Goal: Find specific page/section: Find specific page/section

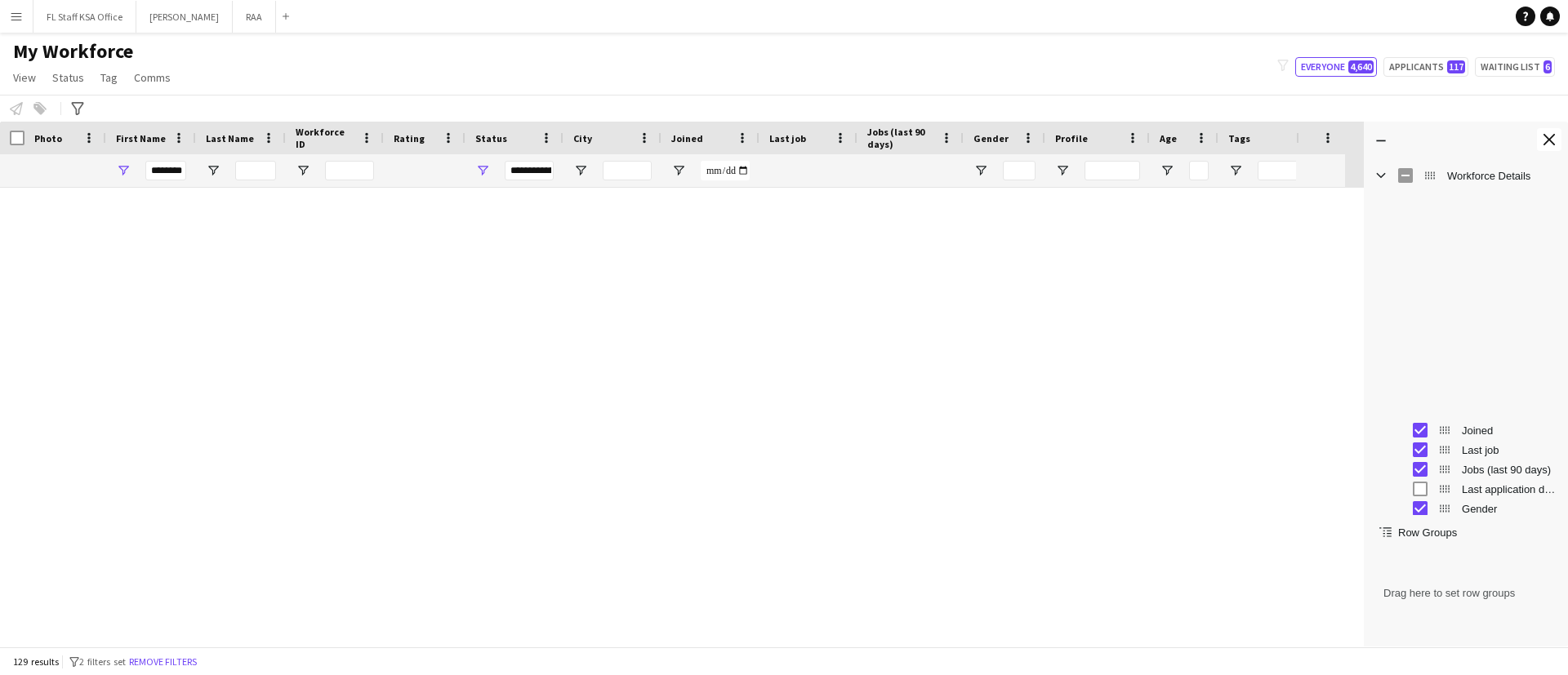
scroll to position [263, 0]
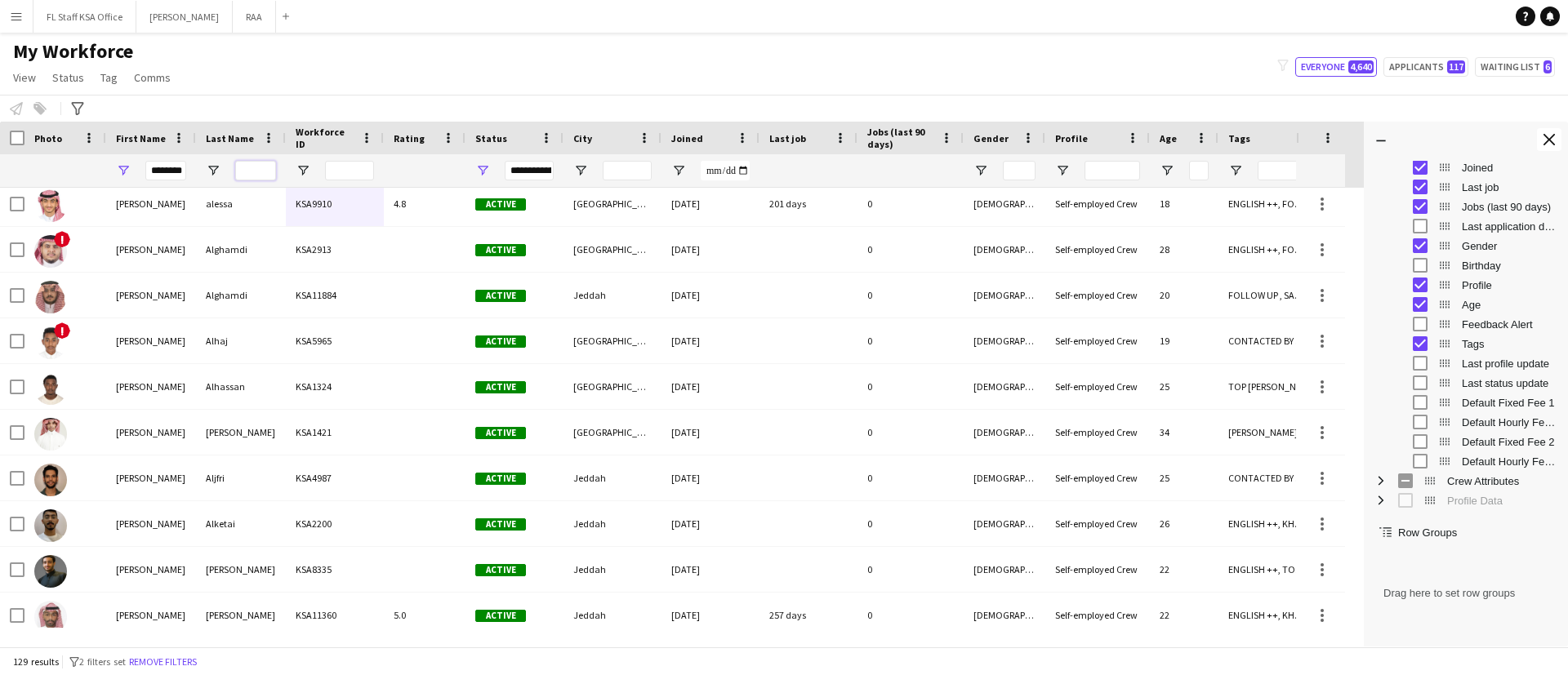
click at [252, 163] on input "Last Name Filter Input" at bounding box center [255, 170] width 41 height 19
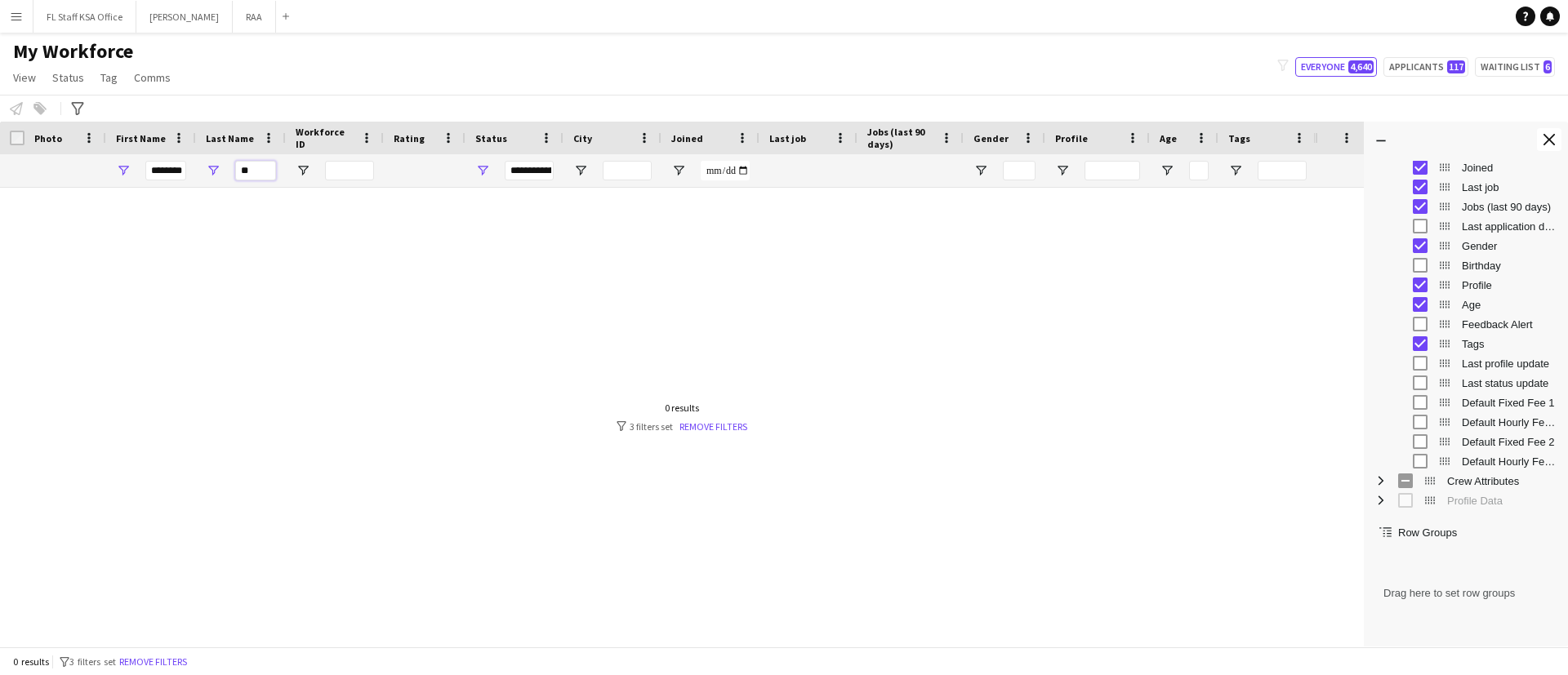
type input "*"
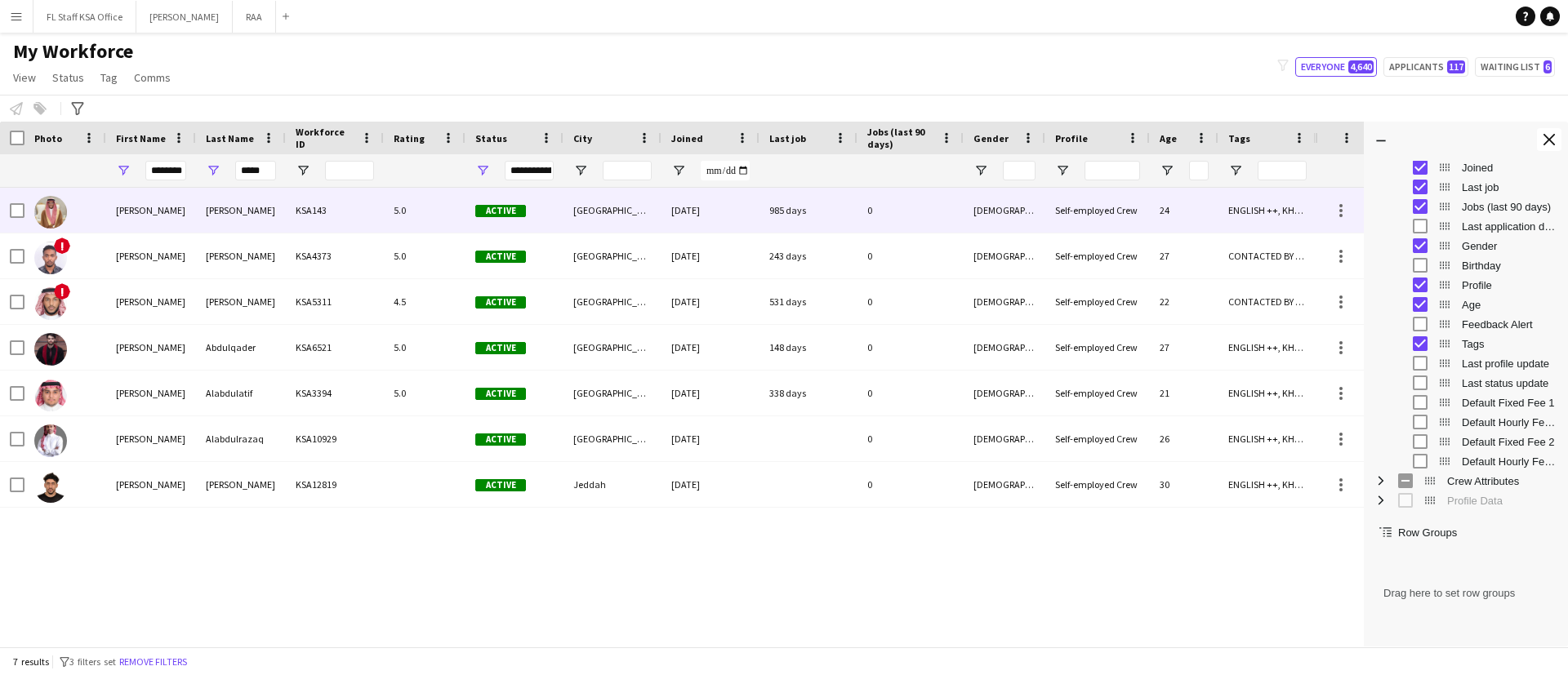
click at [184, 214] on div "[PERSON_NAME]" at bounding box center [150, 210] width 90 height 45
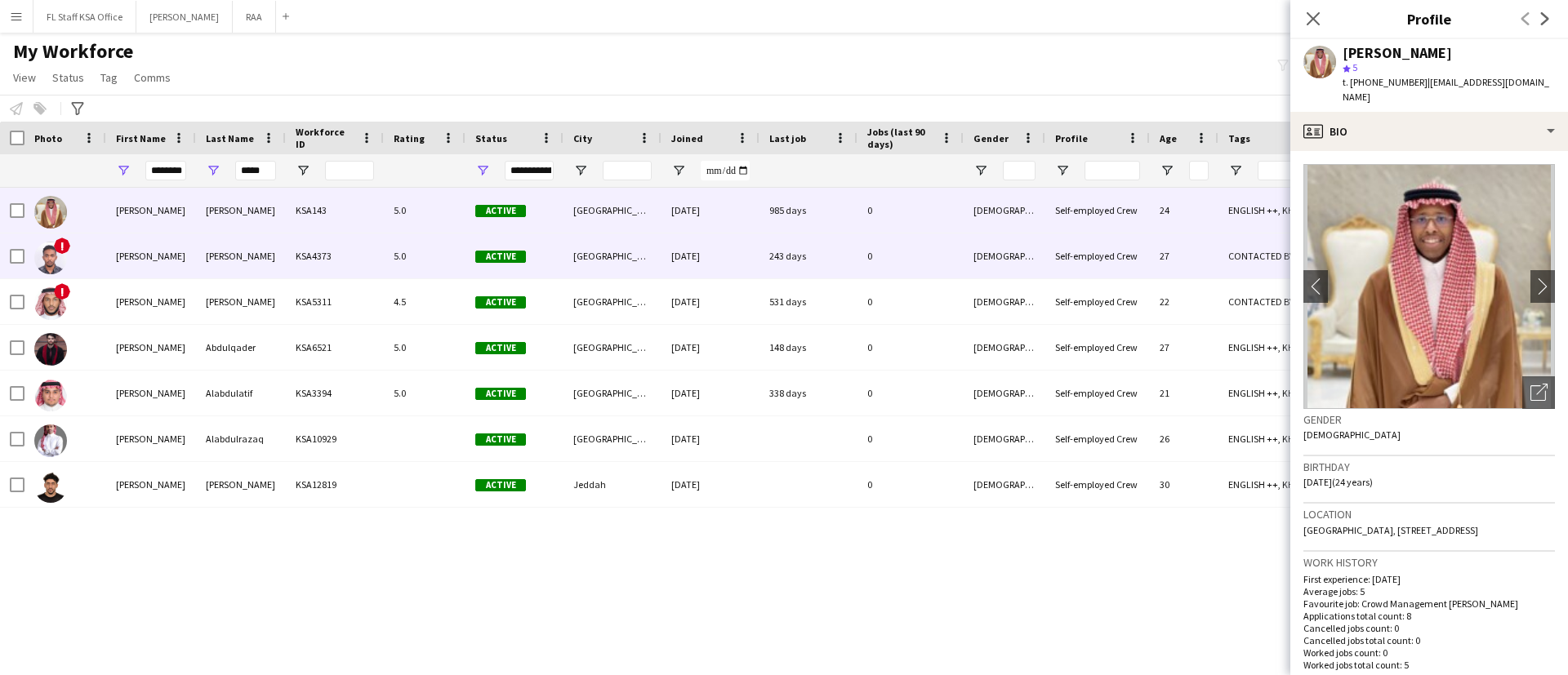
click at [173, 252] on div "[PERSON_NAME]" at bounding box center [150, 256] width 90 height 45
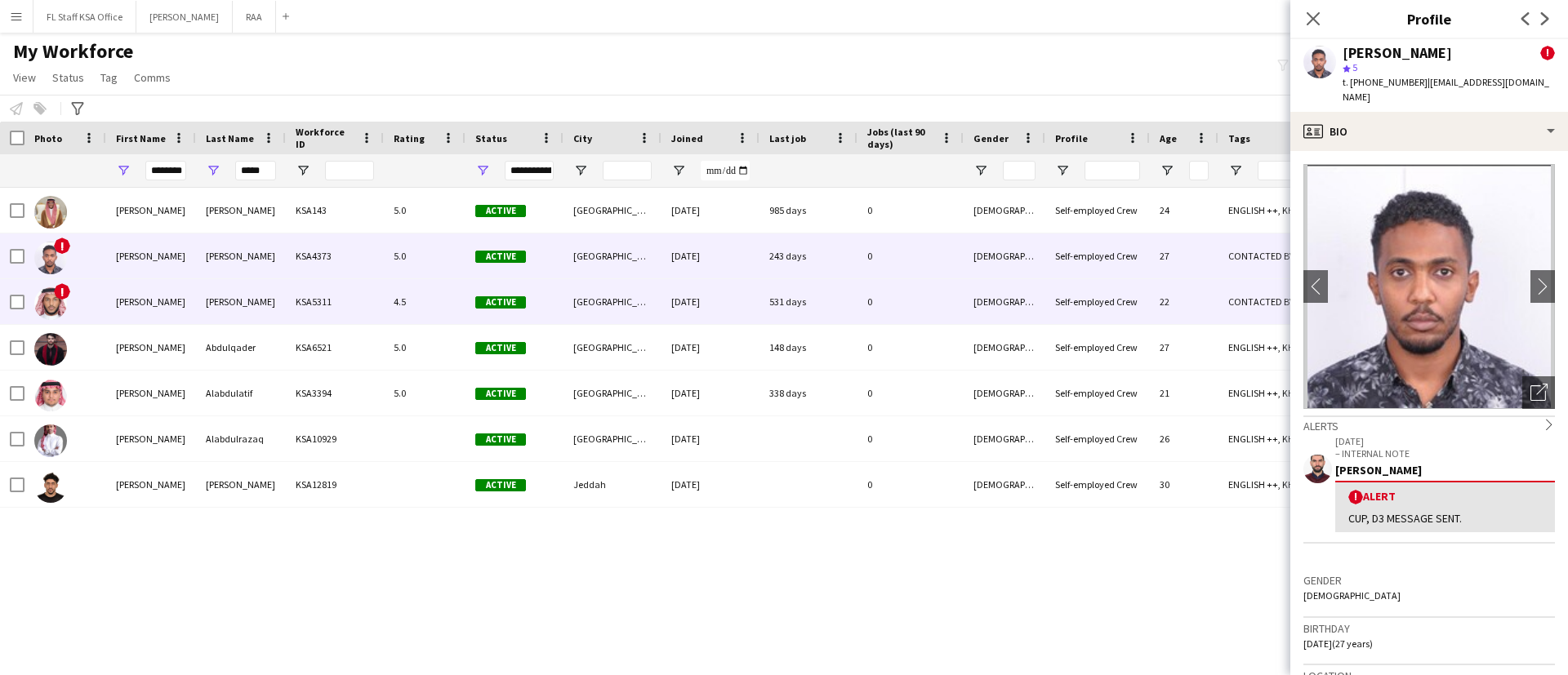
click at [172, 302] on div "[PERSON_NAME]" at bounding box center [150, 302] width 90 height 45
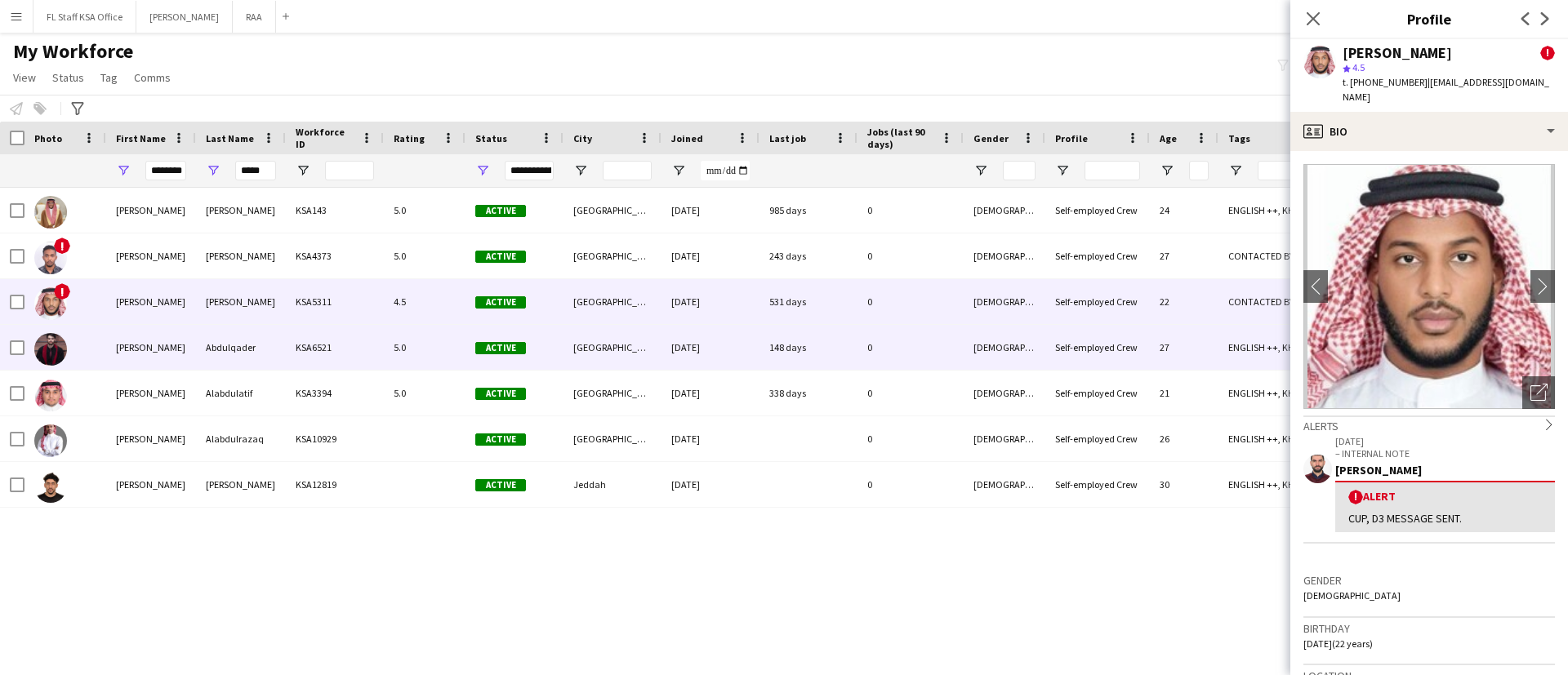
click at [185, 345] on div "[PERSON_NAME]" at bounding box center [150, 347] width 90 height 45
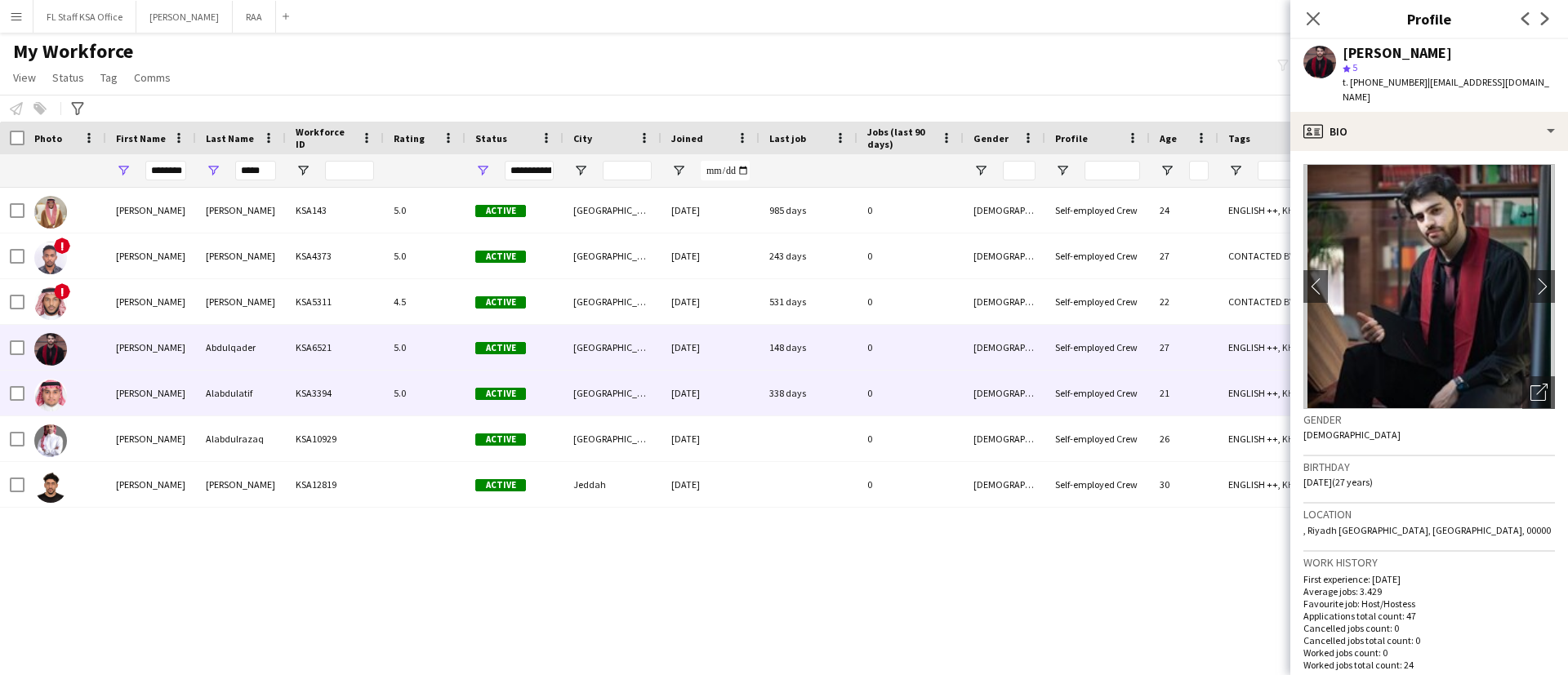
click at [200, 401] on div "Alabdulatif" at bounding box center [240, 393] width 90 height 45
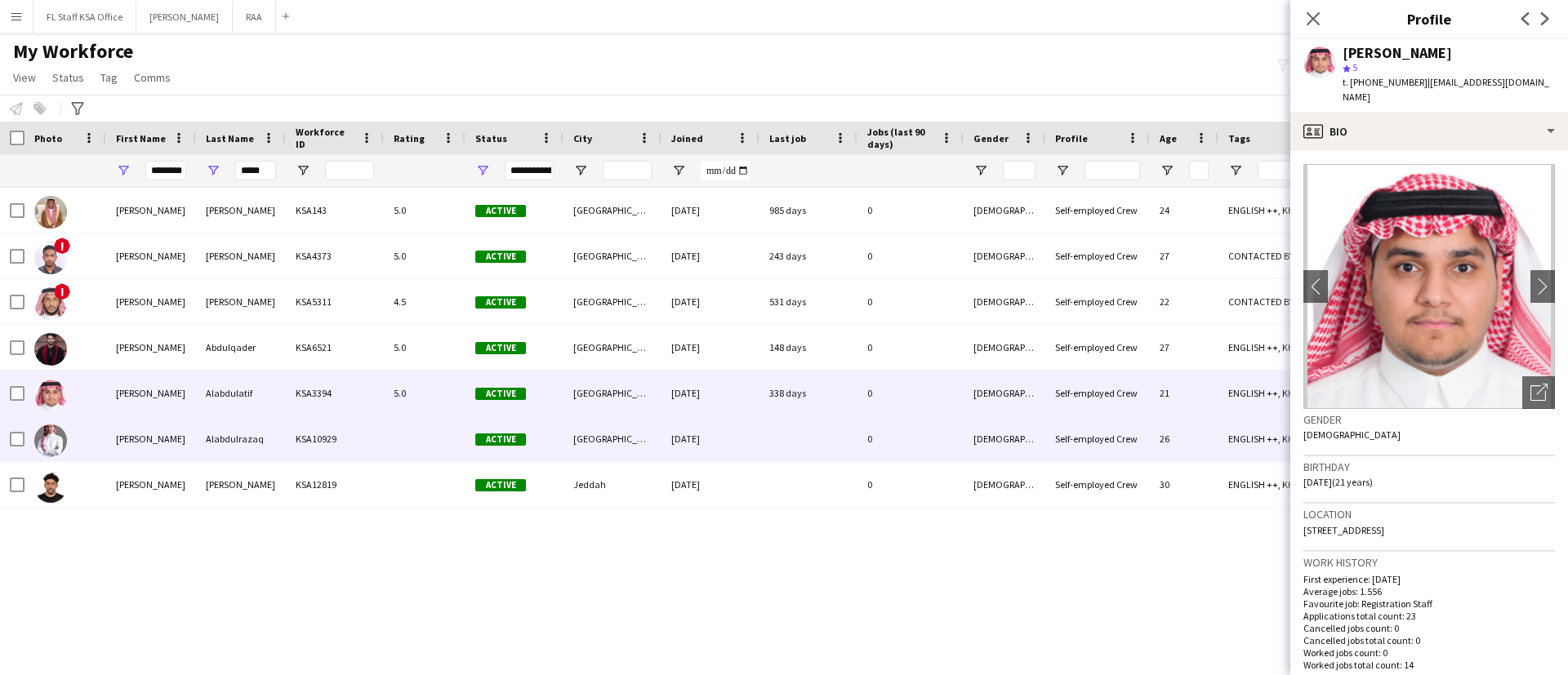
click at [211, 421] on div "Alabdulrazaq" at bounding box center [240, 439] width 90 height 45
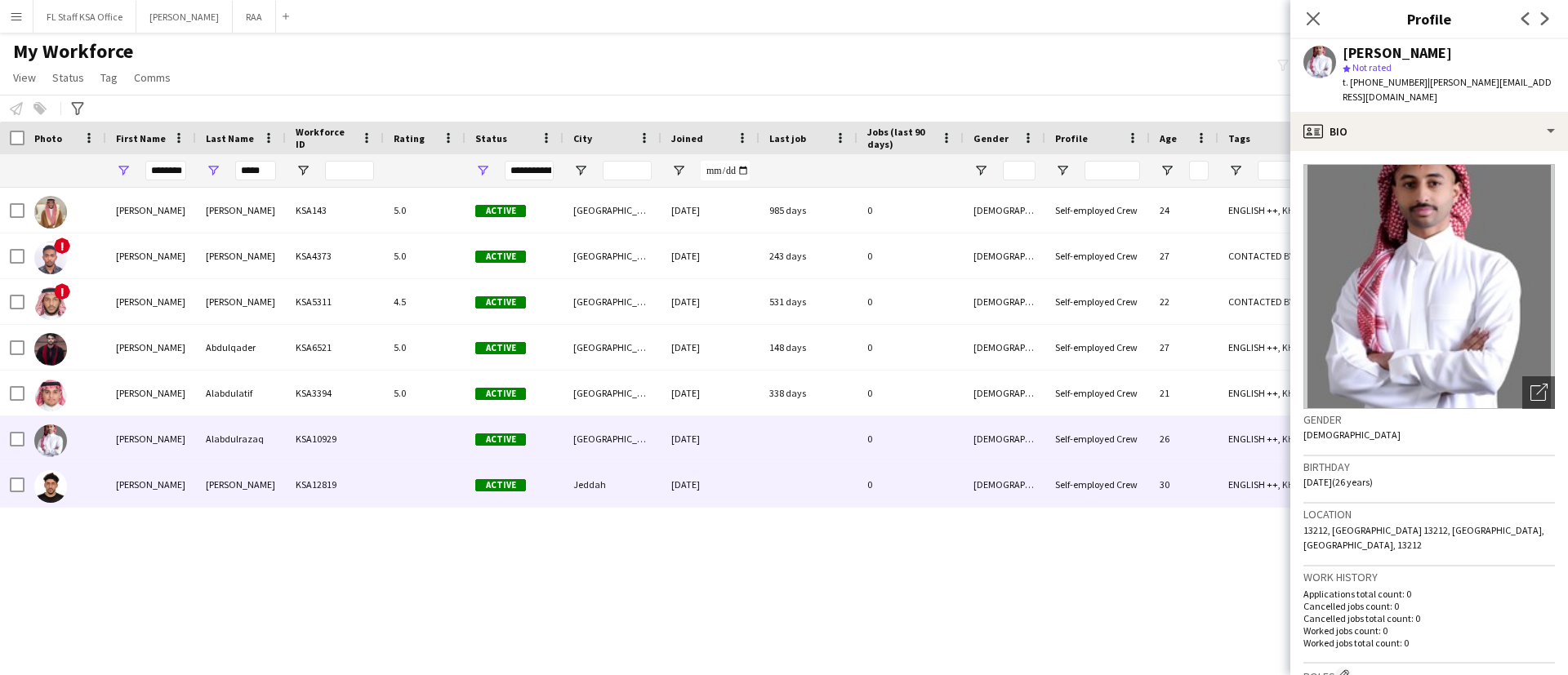
click at [228, 493] on div "[PERSON_NAME]" at bounding box center [240, 485] width 90 height 45
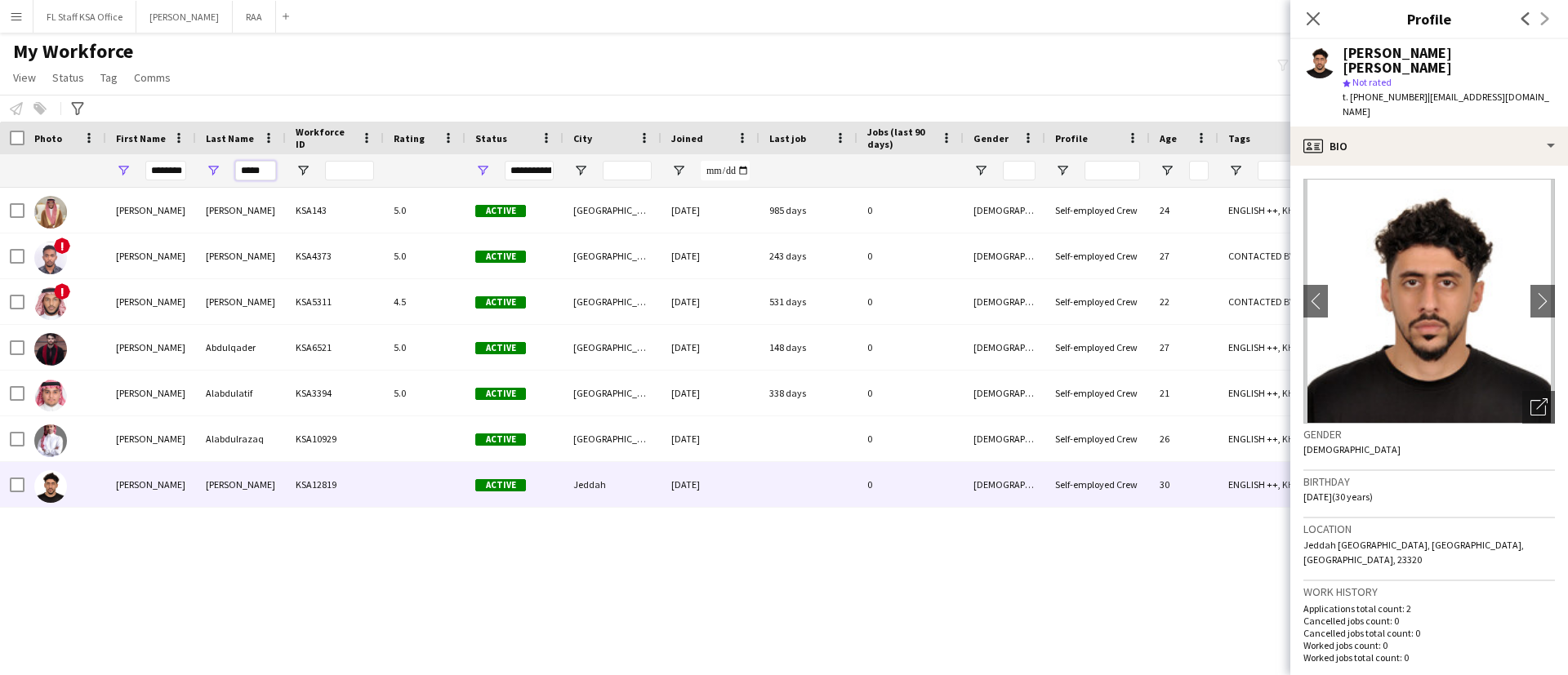
click at [254, 173] on input "*****" at bounding box center [255, 170] width 41 height 19
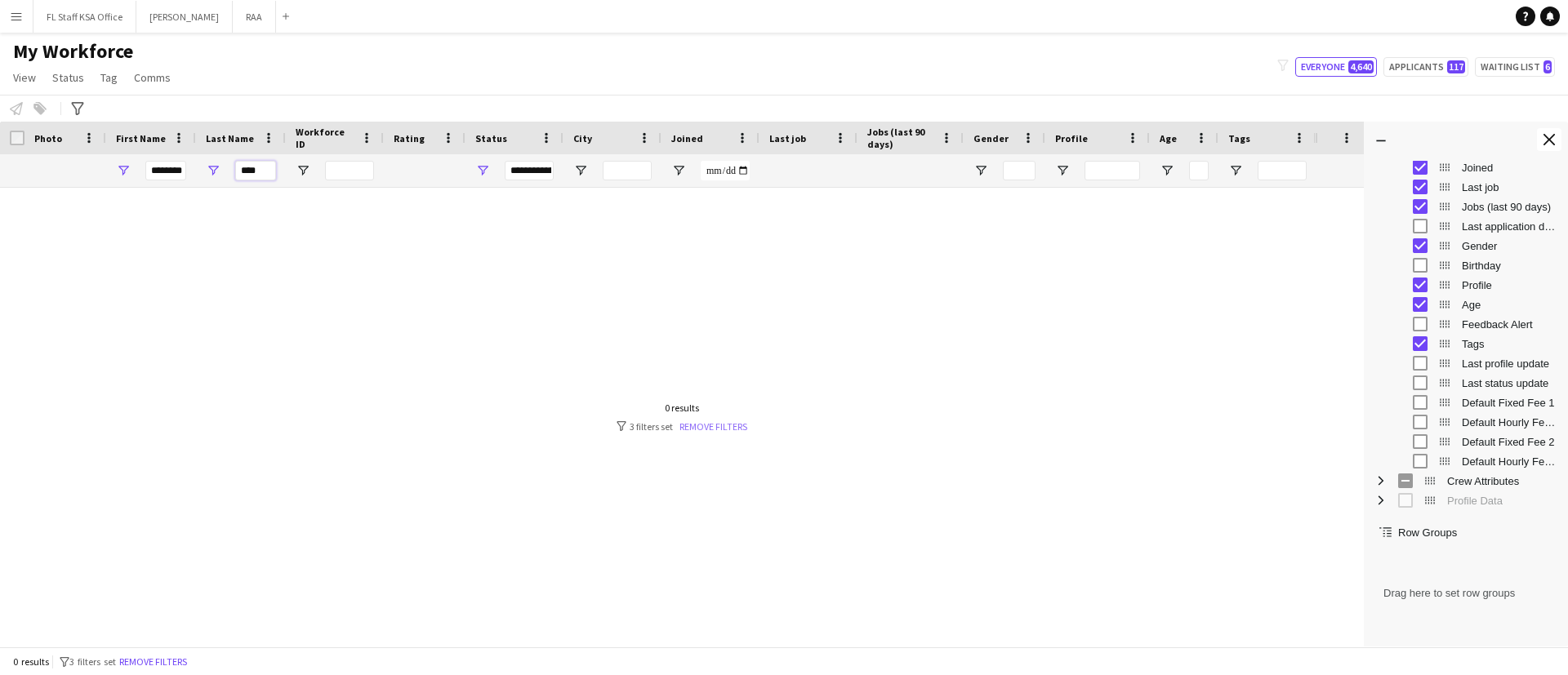
type input "****"
click at [729, 424] on link "Remove filters" at bounding box center [713, 426] width 68 height 12
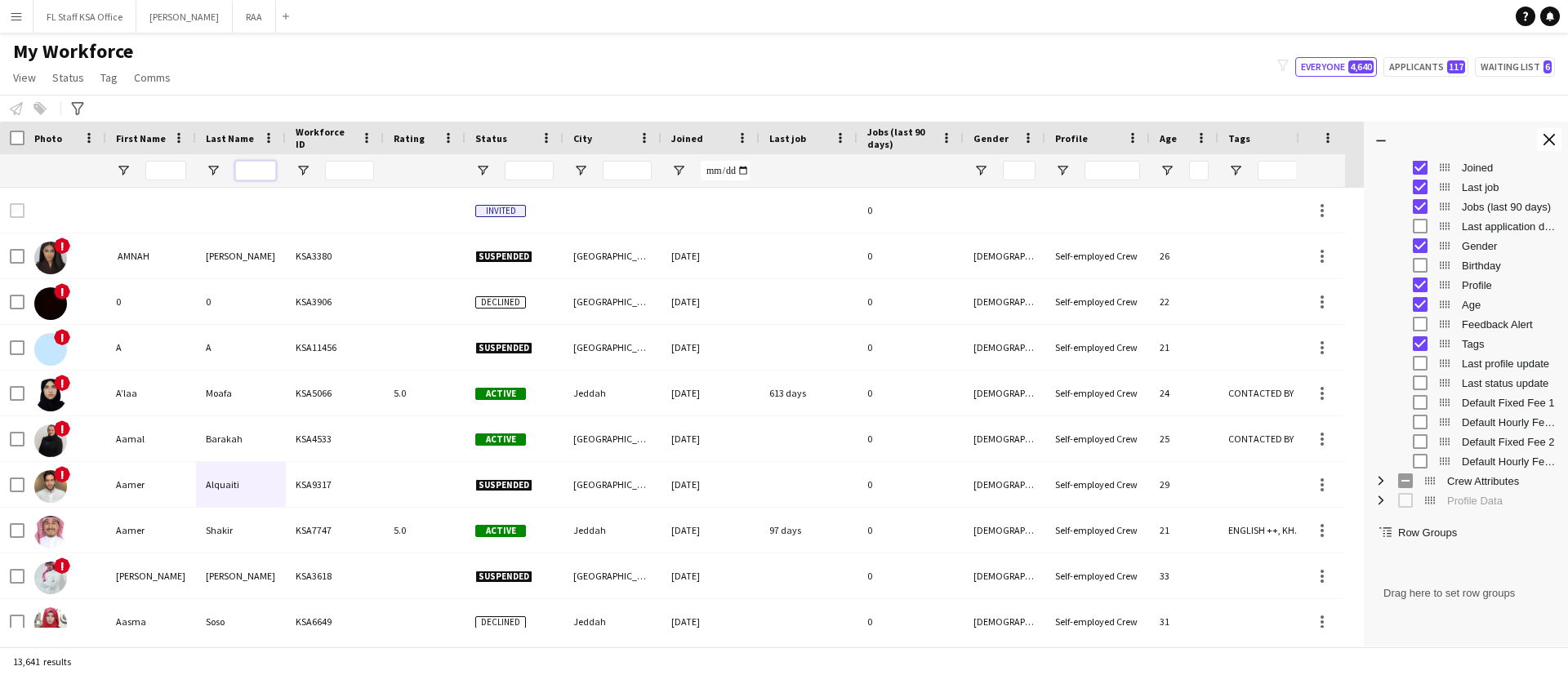
click at [270, 172] on input "Last Name Filter Input" at bounding box center [255, 170] width 41 height 19
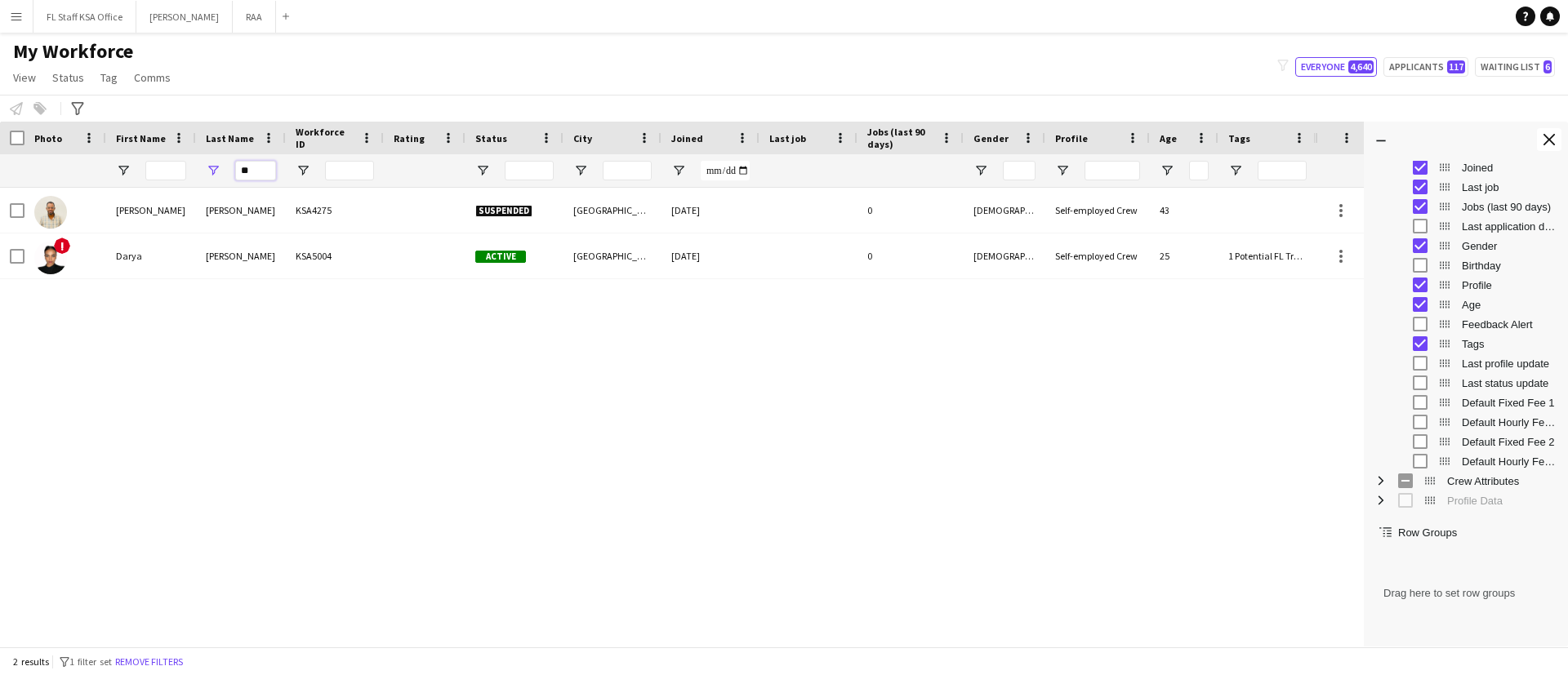
type input "*"
